Goal: Task Accomplishment & Management: Use online tool/utility

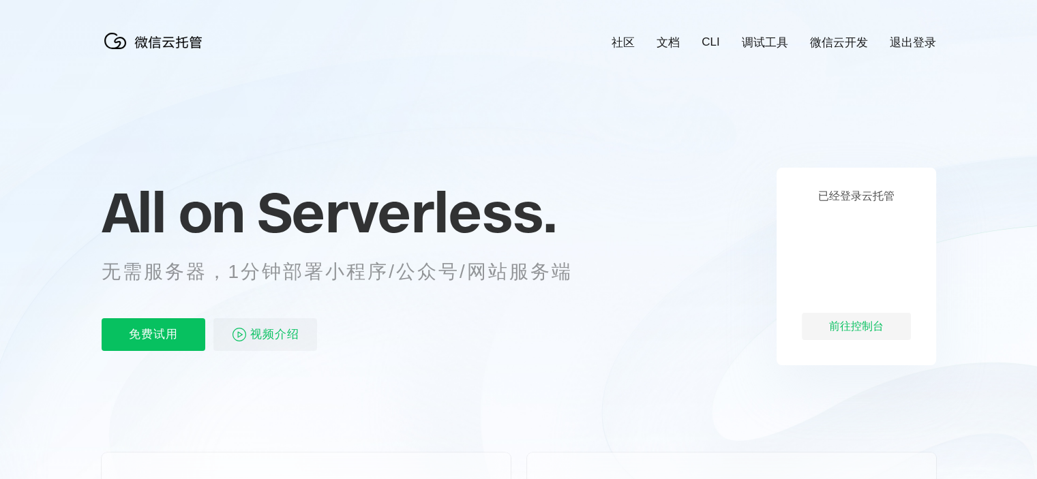
scroll to position [0, 2425]
click at [816, 331] on div "前往控制台" at bounding box center [856, 326] width 109 height 27
click at [241, 340] on img at bounding box center [239, 335] width 16 height 16
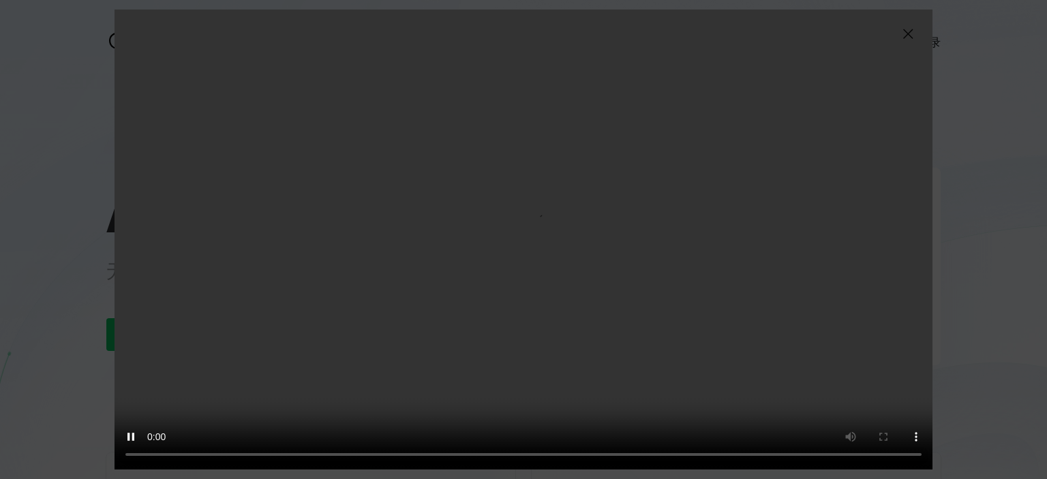
click at [908, 31] on img at bounding box center [908, 34] width 16 height 16
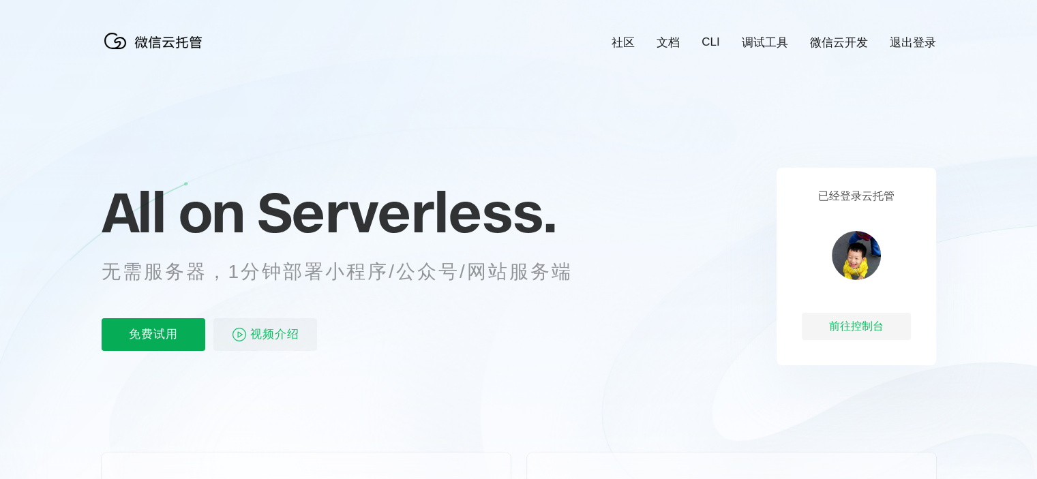
click at [117, 329] on p "免费试用" at bounding box center [154, 334] width 104 height 33
